Goal: Transaction & Acquisition: Obtain resource

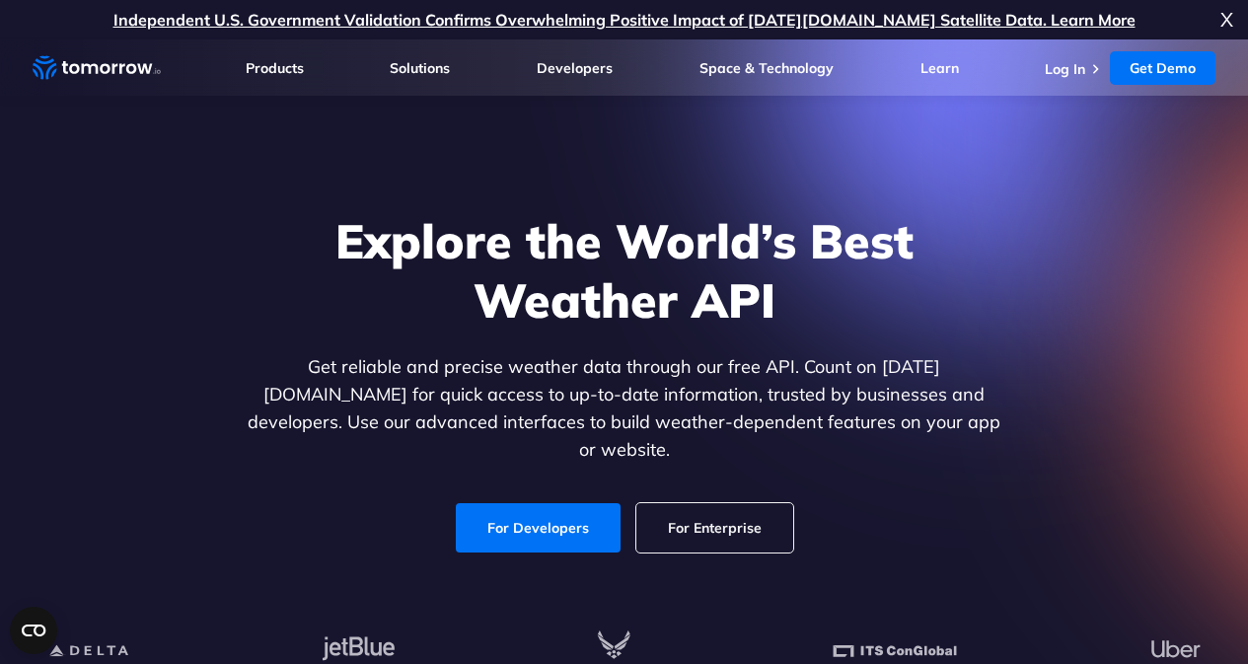
click at [570, 509] on link "For Developers" at bounding box center [538, 527] width 165 height 49
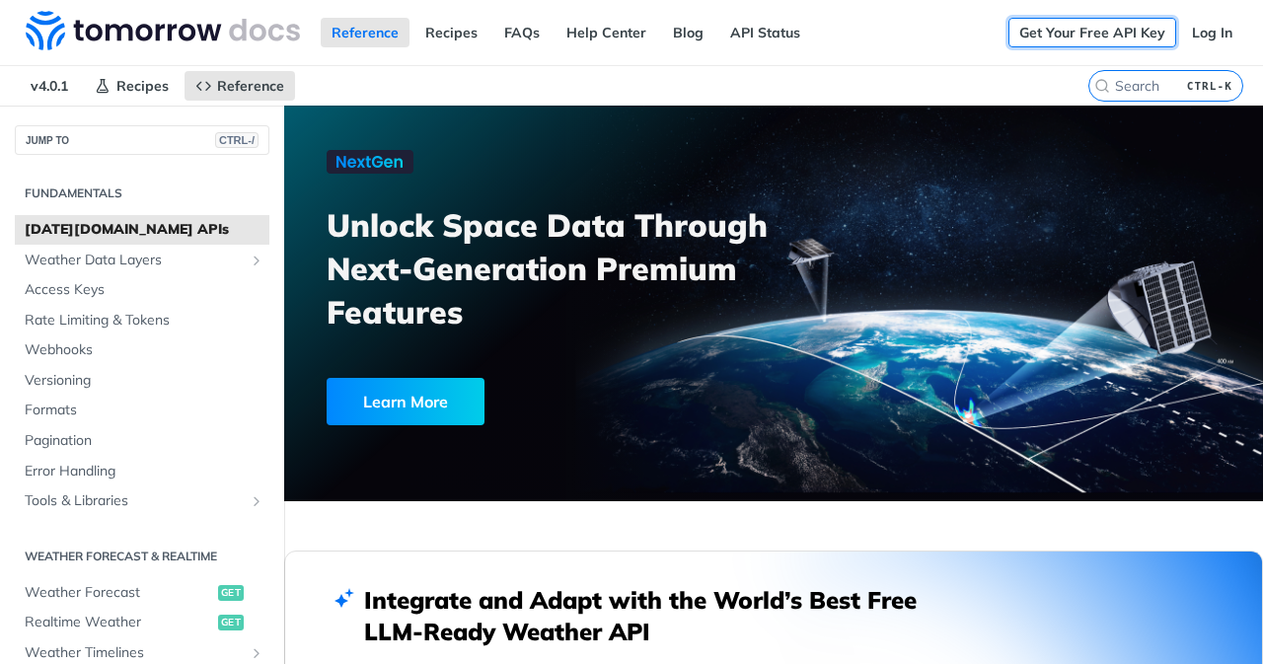
click at [1052, 29] on link "Get Your Free API Key" at bounding box center [1092, 33] width 168 height 30
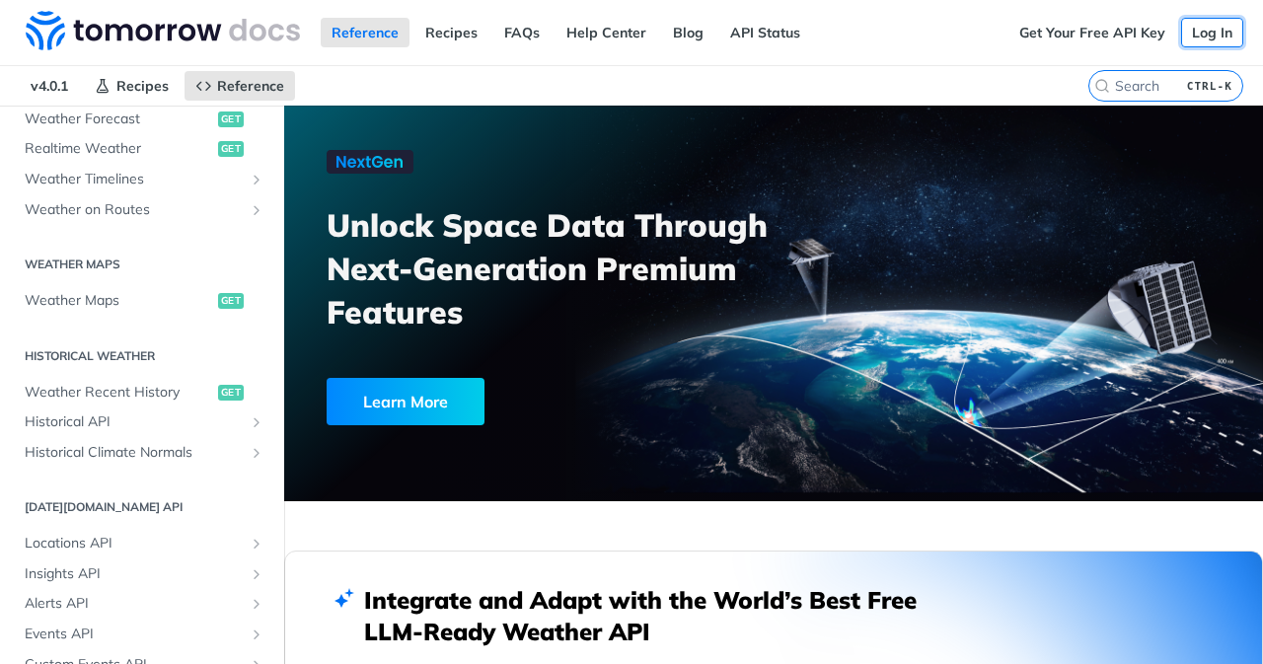
click at [1196, 30] on link "Log In" at bounding box center [1212, 33] width 62 height 30
